Goal: Task Accomplishment & Management: Manage account settings

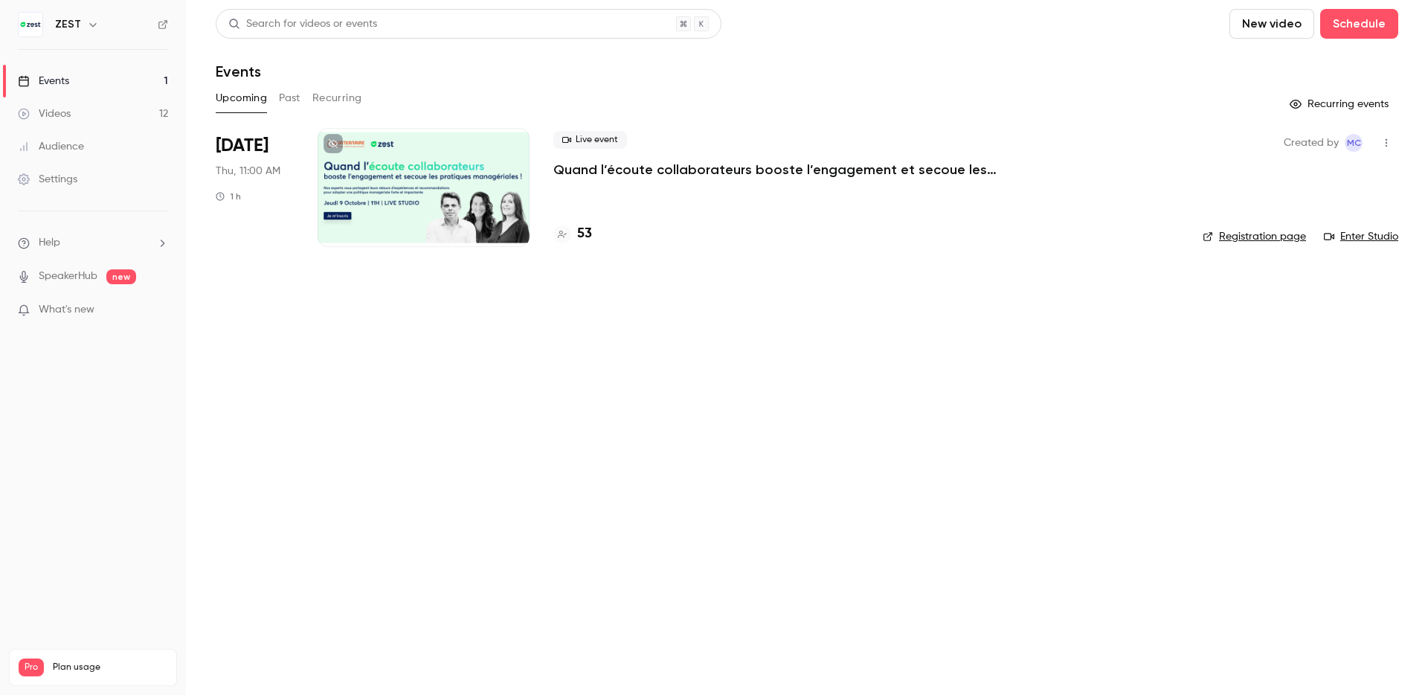
click at [402, 161] on div at bounding box center [424, 187] width 212 height 119
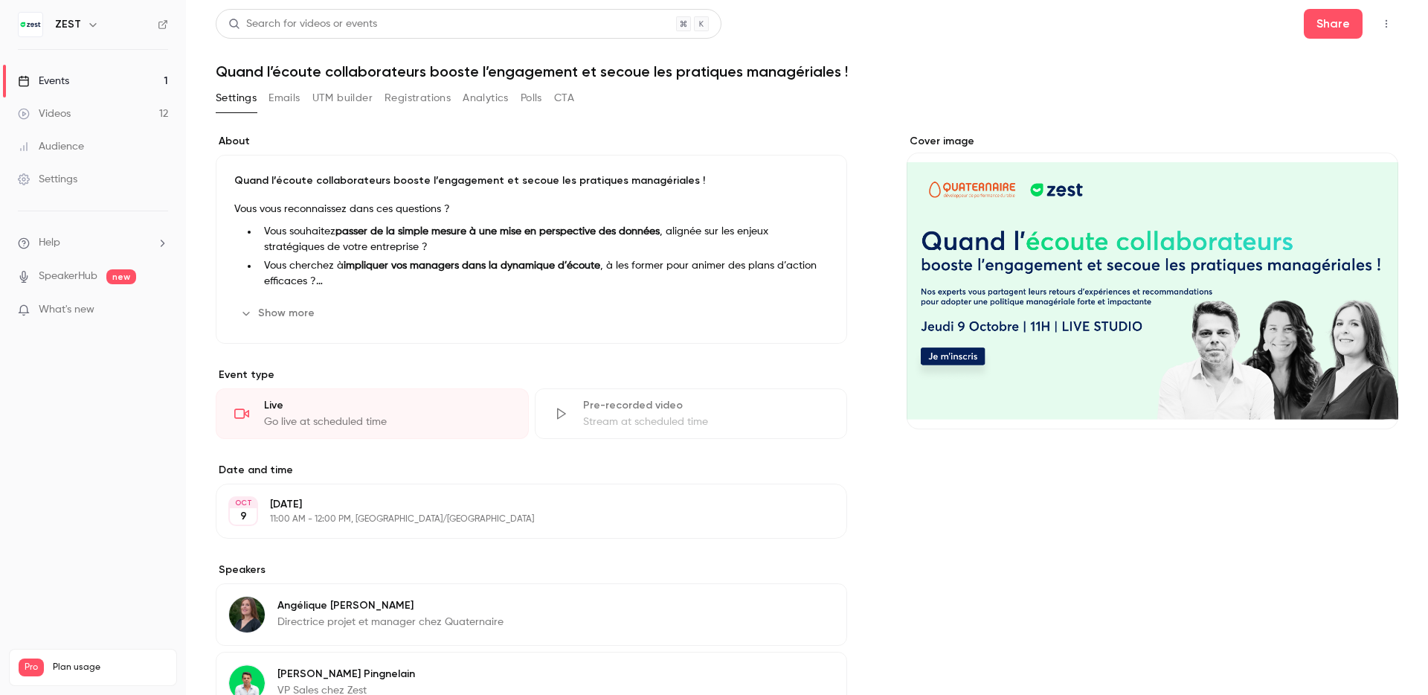
scroll to position [247, 0]
